Goal: Check status: Check status

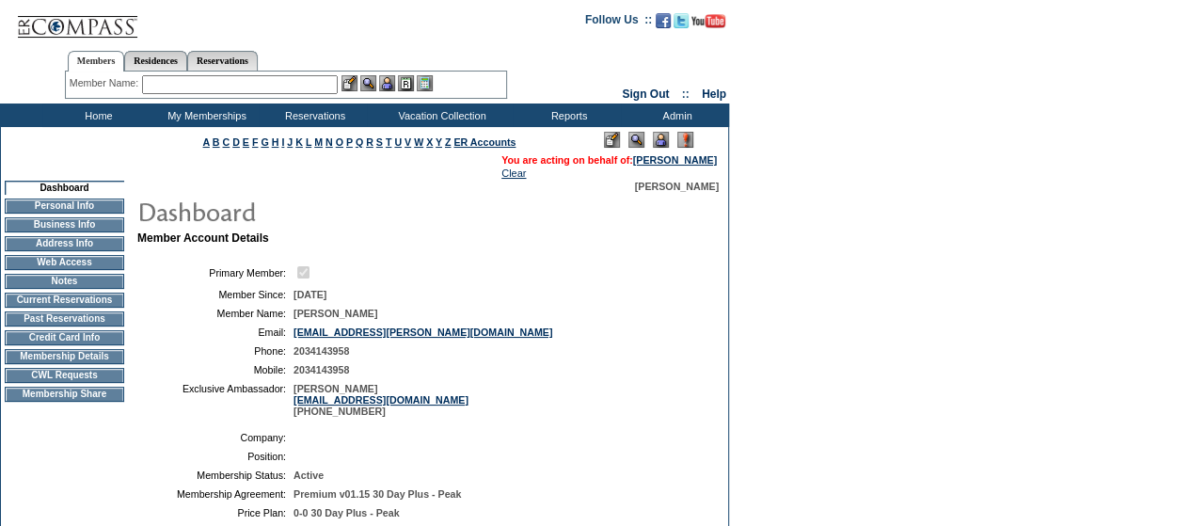
click at [666, 144] on img at bounding box center [661, 140] width 16 height 16
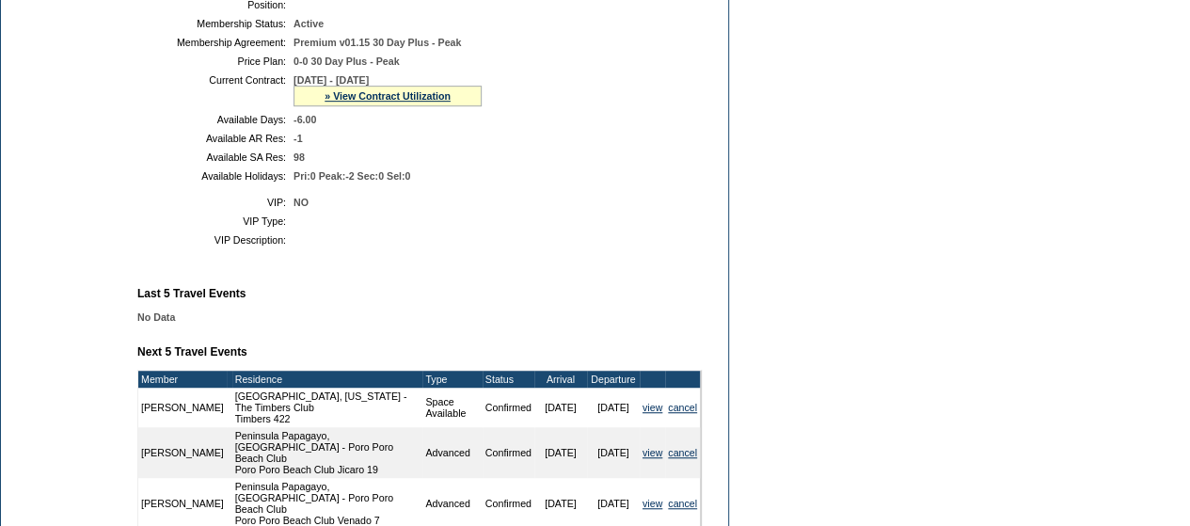
scroll to position [450, 0]
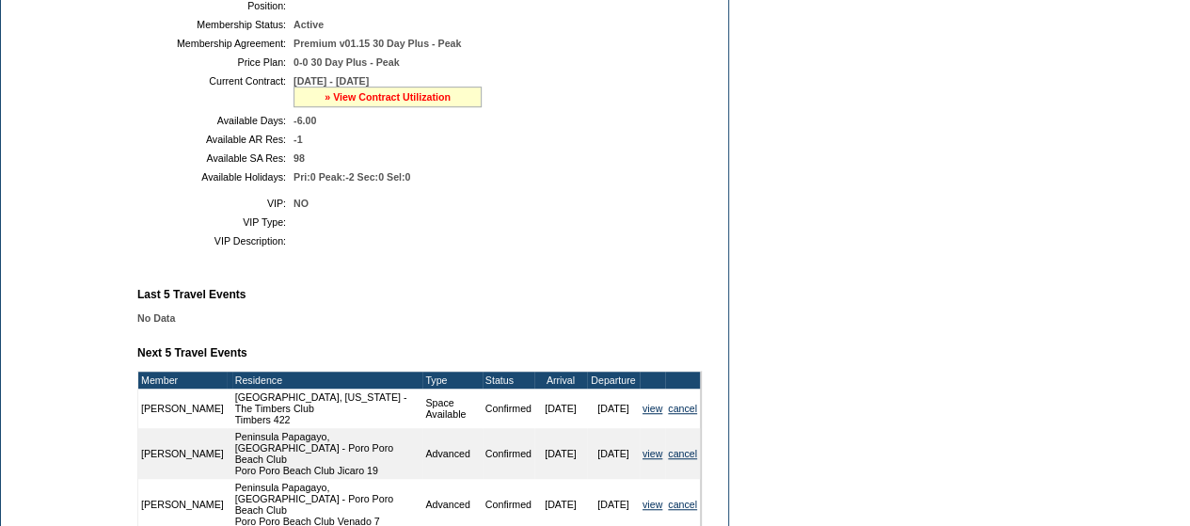
click at [349, 103] on link "» View Contract Utilization" at bounding box center [387, 96] width 126 height 11
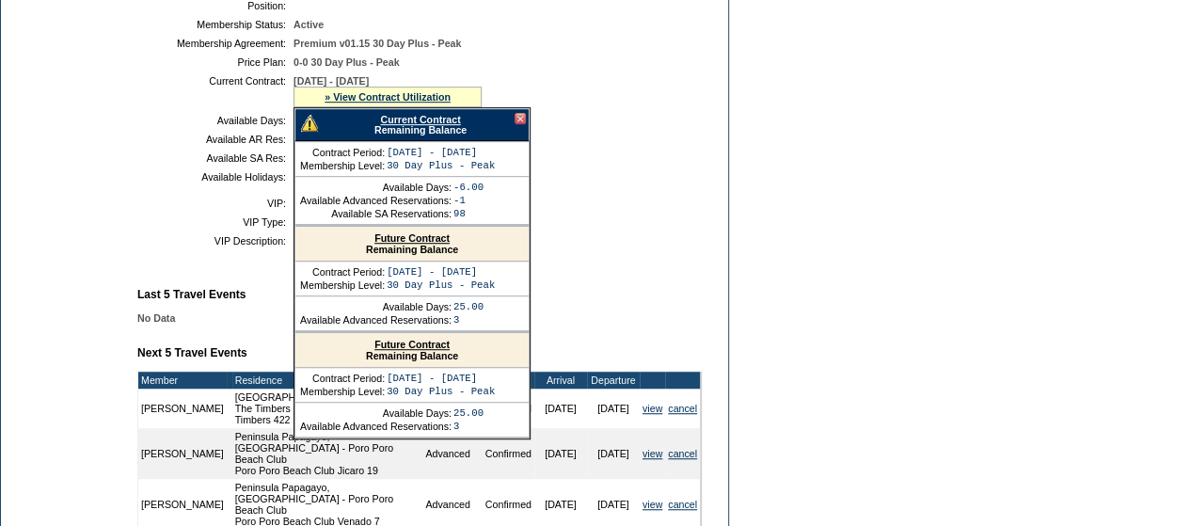
click at [394, 125] on link "Current Contract" at bounding box center [420, 119] width 80 height 11
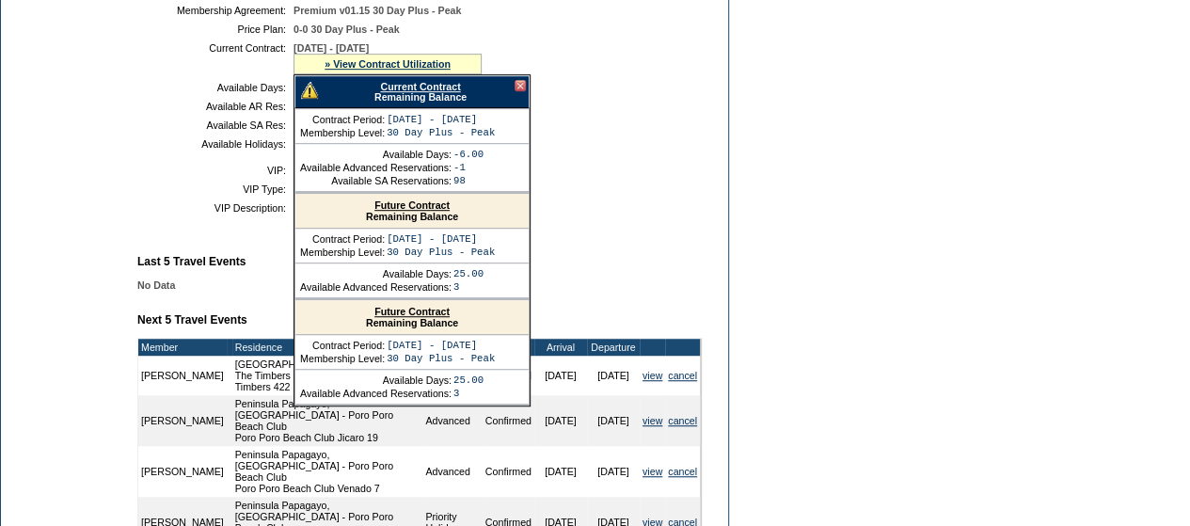
scroll to position [486, 0]
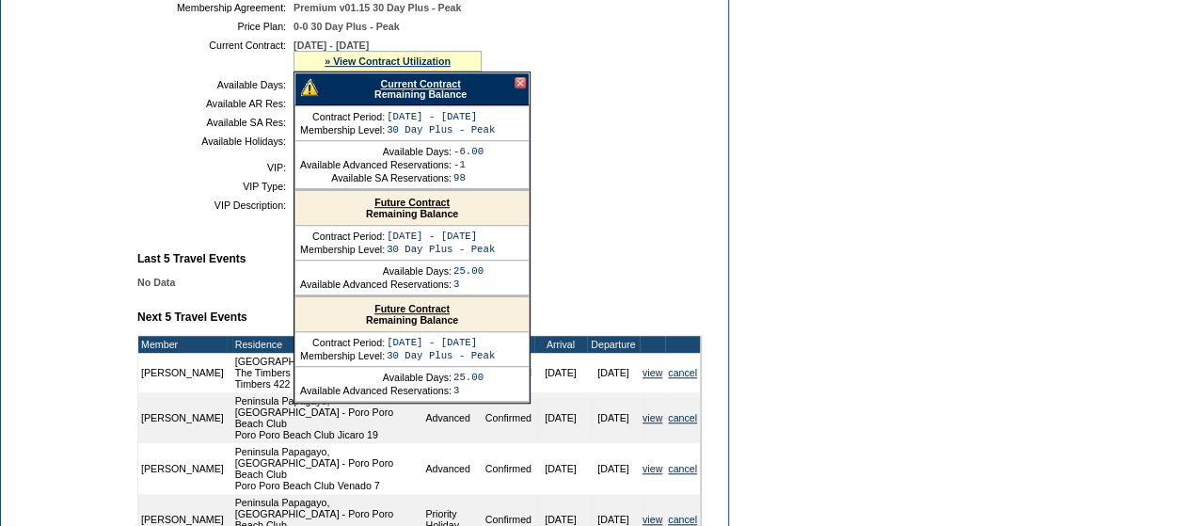
click at [521, 88] on div at bounding box center [519, 82] width 11 height 11
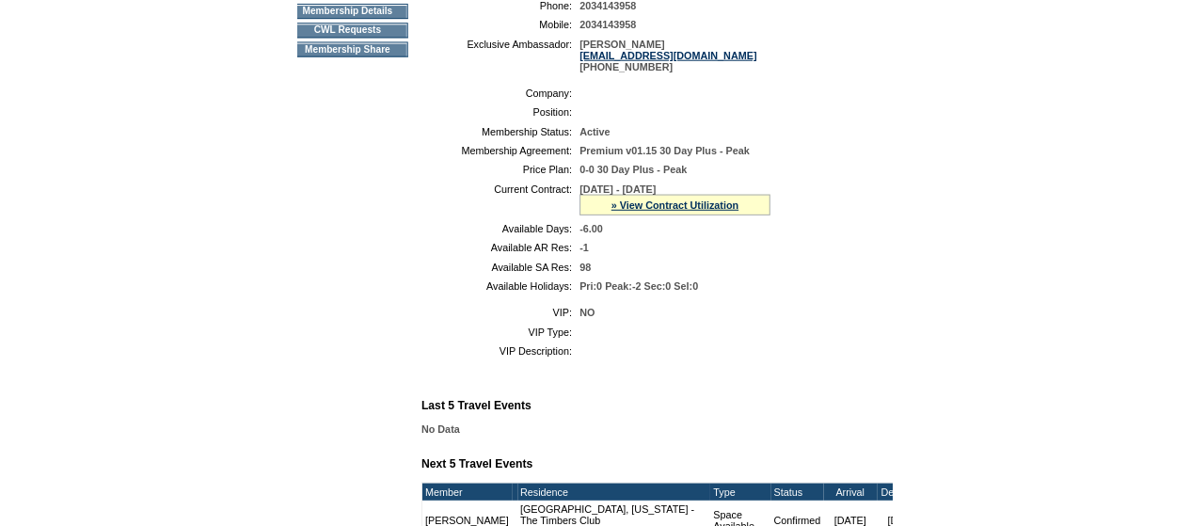
scroll to position [345, 0]
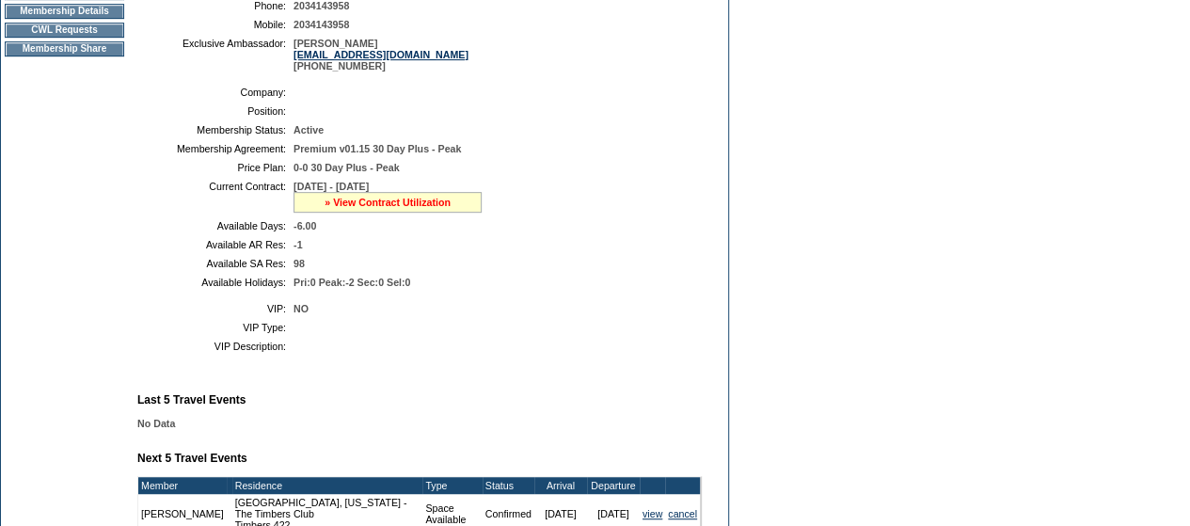
click at [368, 208] on link "» View Contract Utilization" at bounding box center [387, 202] width 126 height 11
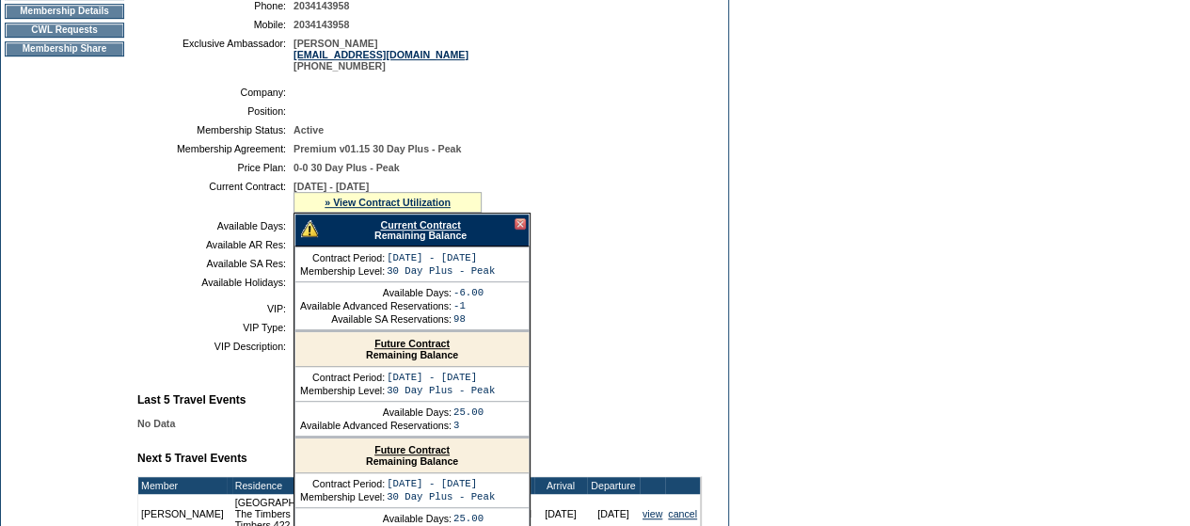
click at [428, 230] on link "Current Contract" at bounding box center [420, 224] width 80 height 11
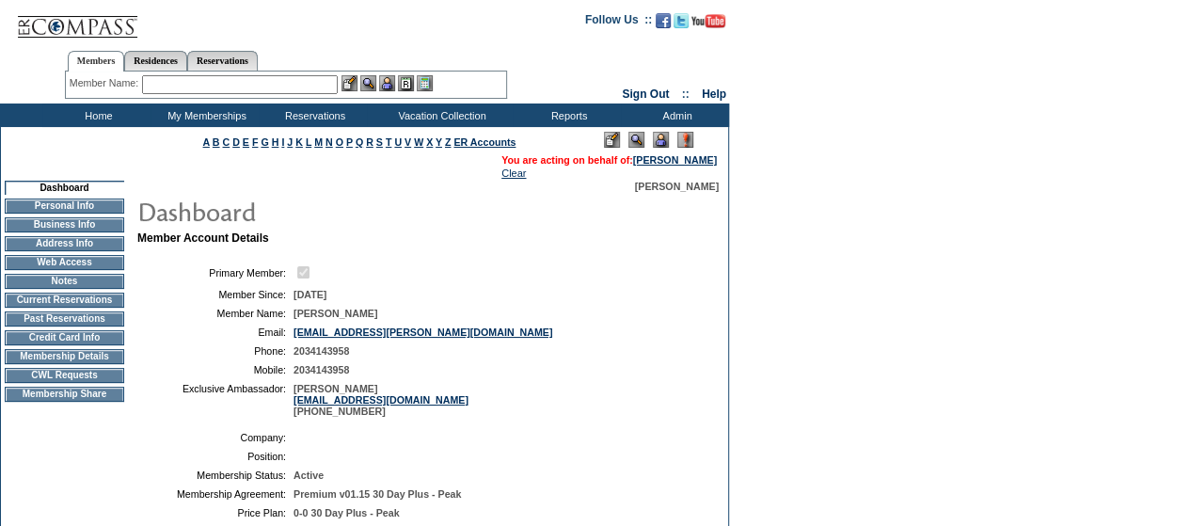
click at [224, 93] on input "text" at bounding box center [240, 84] width 196 height 19
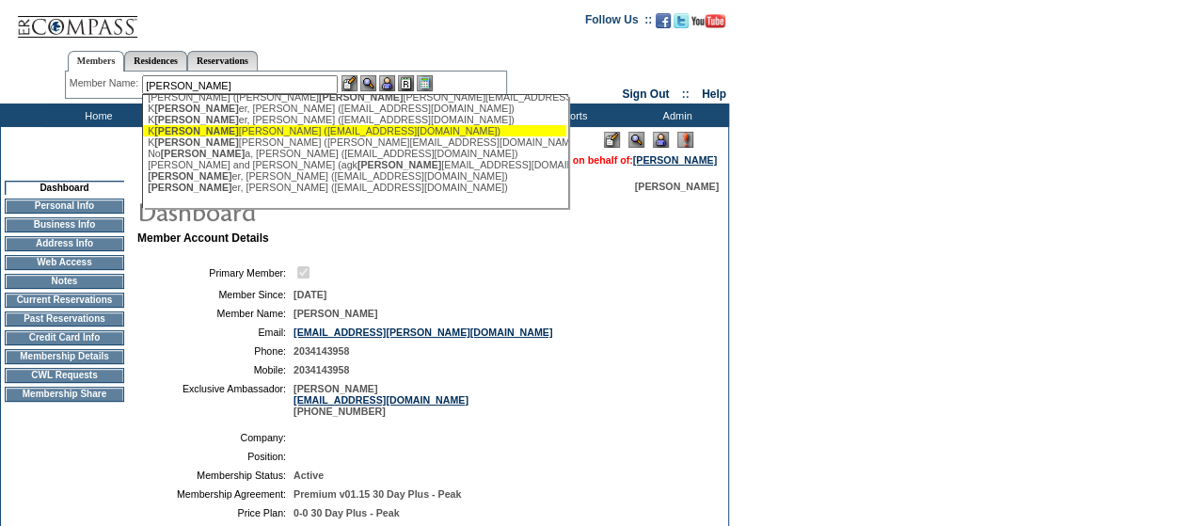
scroll to position [36, 0]
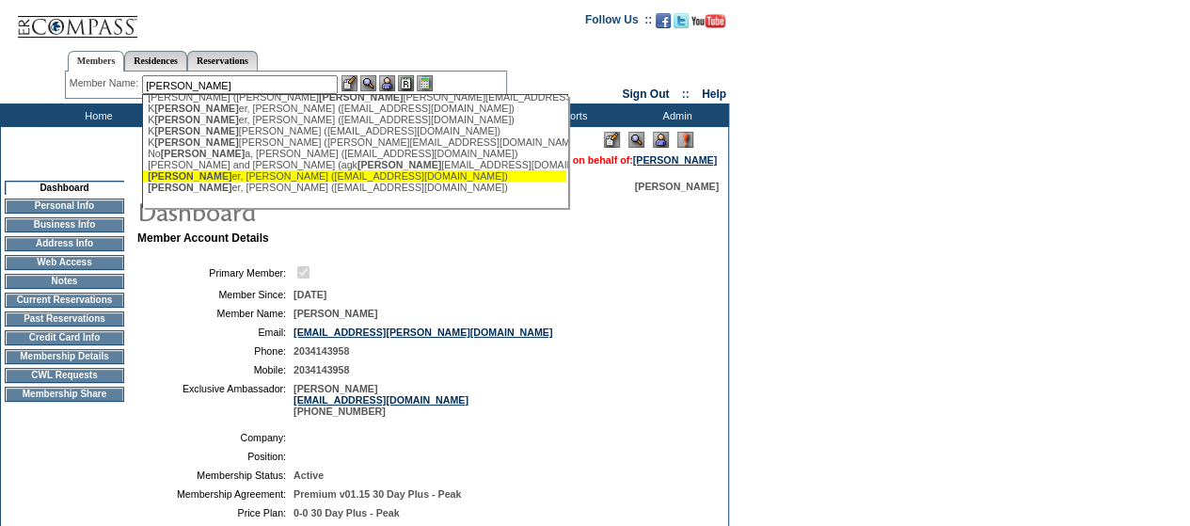
click at [197, 178] on div "Rieg er, Jessica (jessicahrieger@gmail.com)" at bounding box center [355, 175] width 414 height 11
type input "Rieger, Jessica (jessicahrieger@gmail.com)"
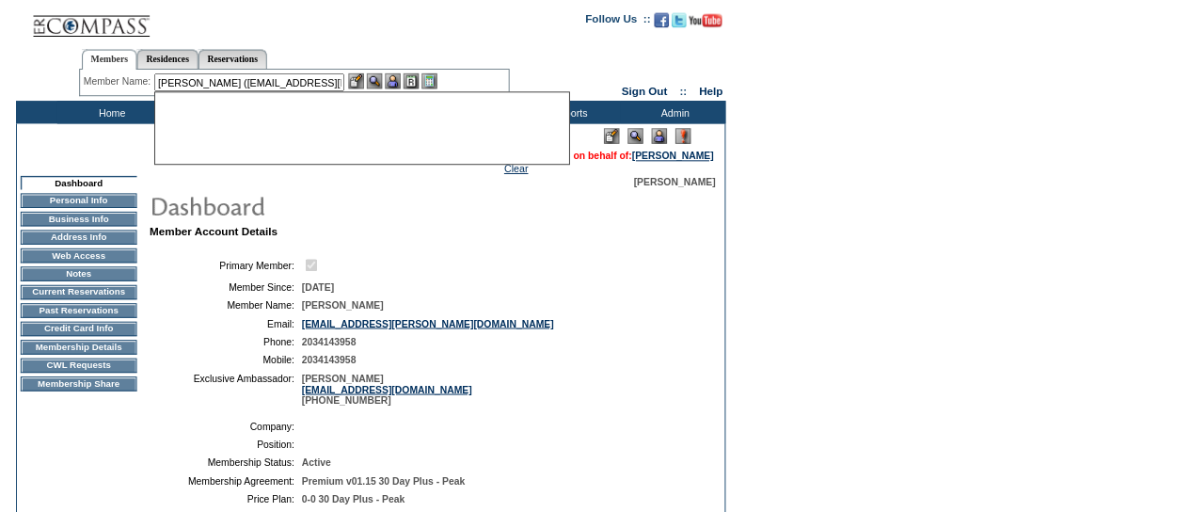
scroll to position [0, 0]
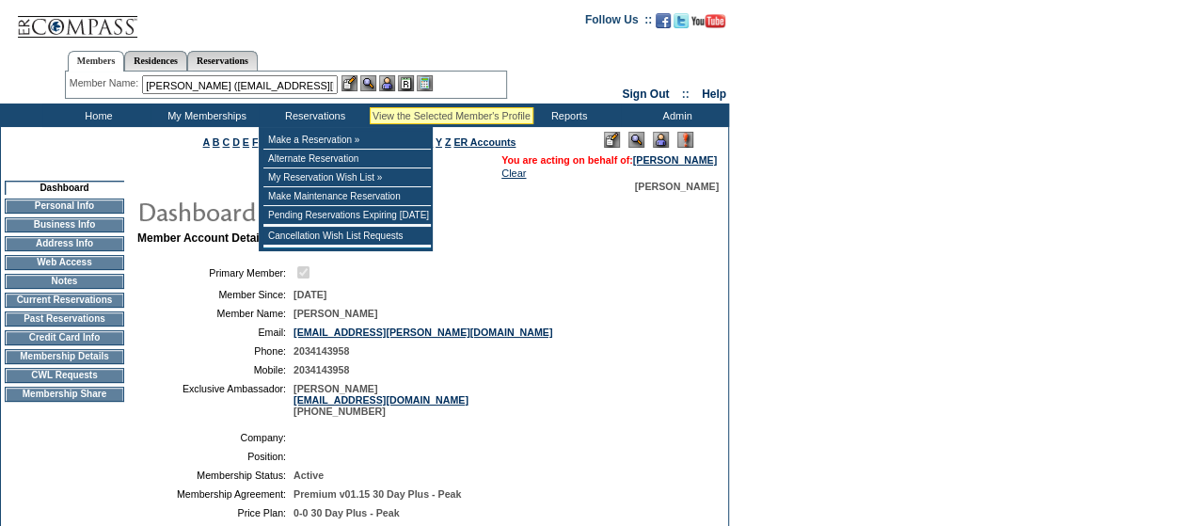
click at [370, 84] on img at bounding box center [368, 83] width 16 height 16
